Goal: Check status: Check status

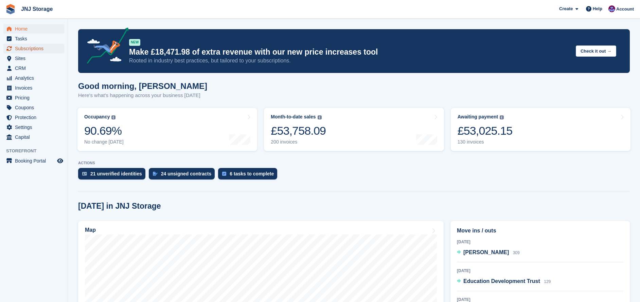
click at [41, 48] on span "Subscriptions" at bounding box center [35, 49] width 41 height 10
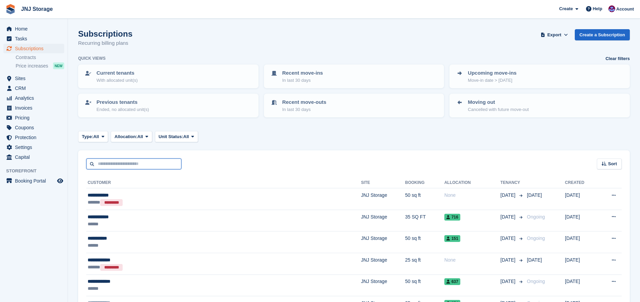
click at [155, 164] on input "text" at bounding box center [133, 164] width 95 height 11
type input "****"
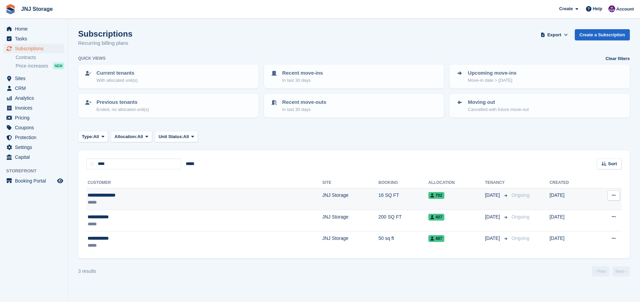
click at [155, 198] on div "**********" at bounding box center [142, 195] width 109 height 7
